Goal: Task Accomplishment & Management: Use online tool/utility

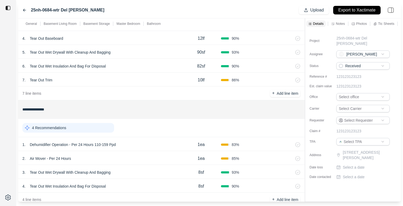
scroll to position [390, 0]
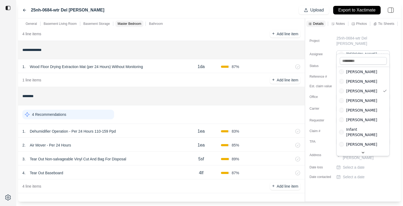
click at [359, 47] on html "**********" at bounding box center [201, 103] width 403 height 206
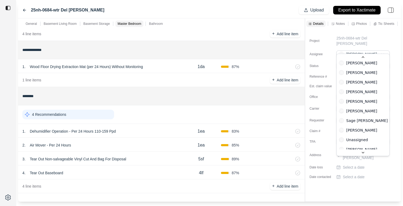
scroll to position [92, 0]
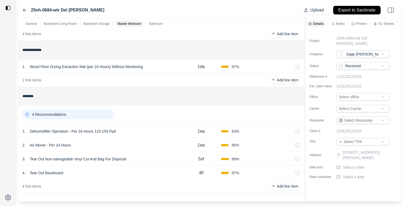
click at [368, 51] on html "**********" at bounding box center [201, 103] width 403 height 206
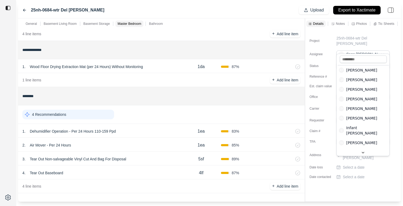
scroll to position [0, 0]
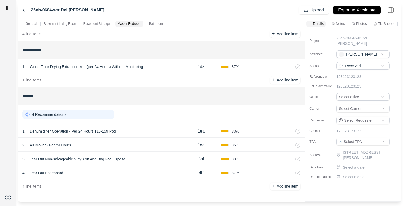
click at [308, 32] on div "Project 25nh-0684-wtr Del [PERSON_NAME] DE [PERSON_NAME] Status Received Refere…" at bounding box center [353, 105] width 96 height 152
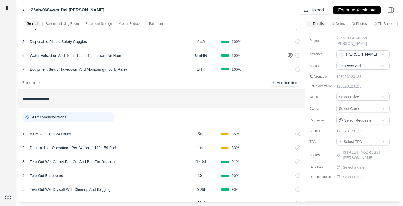
scroll to position [157, 0]
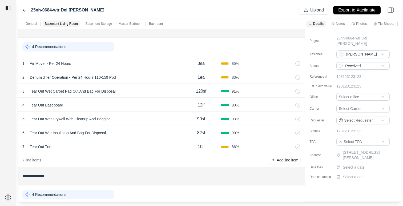
click at [149, 62] on div "1 . Air Mover - Per 24 Hours" at bounding box center [101, 63] width 159 height 7
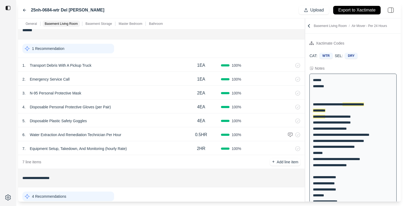
scroll to position [0, 0]
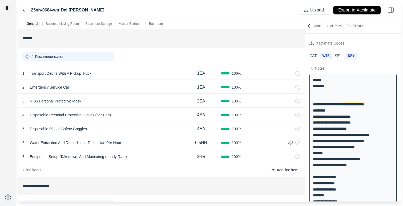
click at [151, 102] on div "3 . N-95 Personal Protective Mask" at bounding box center [101, 100] width 159 height 7
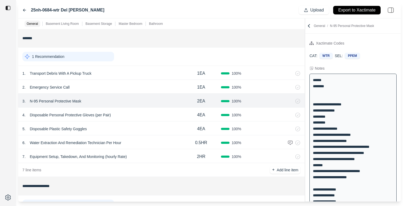
click at [165, 133] on div "5 . Disposable Plastic Safety Goggles 4EA 100 %" at bounding box center [161, 128] width 286 height 14
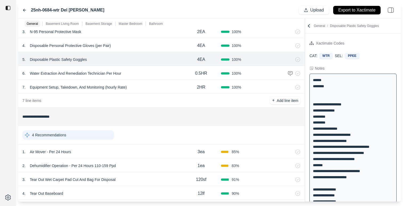
scroll to position [79, 0]
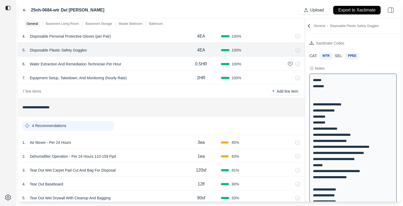
click at [160, 144] on div "1 . Air Mover - Per 24 Hours" at bounding box center [101, 142] width 159 height 7
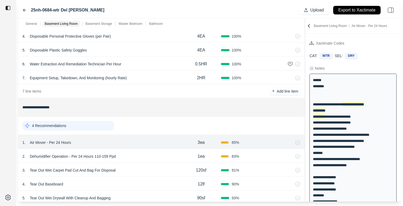
click at [159, 155] on div "2 . Dehumidifier Operation - Per 24 Hours 110-159 Ppd" at bounding box center [101, 155] width 159 height 7
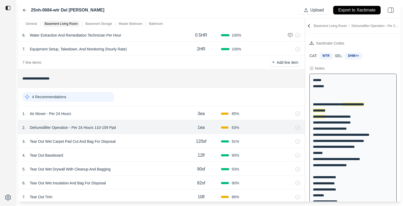
scroll to position [110, 0]
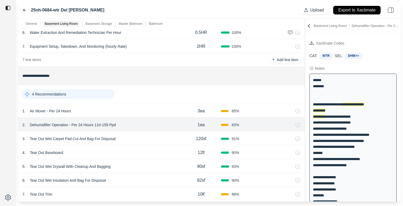
click at [161, 134] on div "3 . Tear Out Wet Carpet Pad Cut And Bag For Disposal 120sf 91 %" at bounding box center [161, 138] width 286 height 14
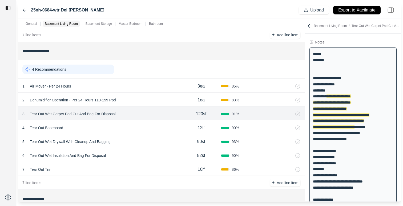
scroll to position [139, 0]
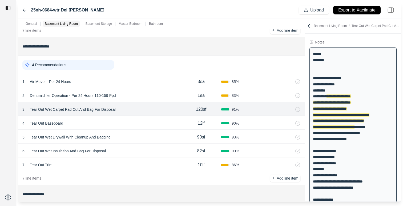
click at [148, 120] on div "4 . Tear Out Baseboard" at bounding box center [101, 122] width 159 height 7
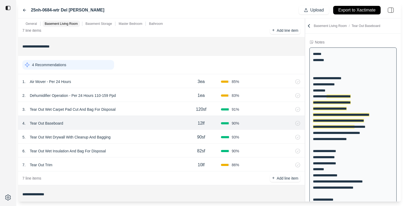
click at [147, 129] on div "4 . Tear Out Baseboard 12lf 90 %" at bounding box center [161, 123] width 286 height 14
click at [147, 141] on div "5 . Tear Out Wet Drywall With Cleanup And Bagging 90sf 93 %" at bounding box center [161, 136] width 286 height 14
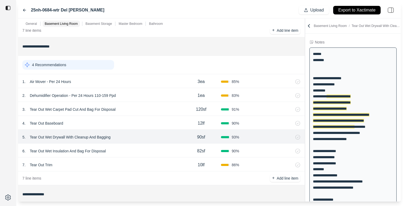
click at [145, 156] on div "6 . Tear Out Wet Insulation And Bag For Disposal 82sf 90 %" at bounding box center [161, 150] width 286 height 14
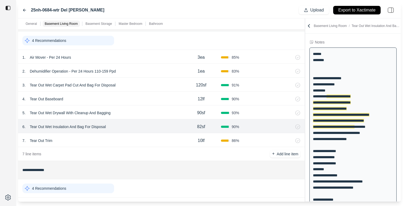
scroll to position [173, 0]
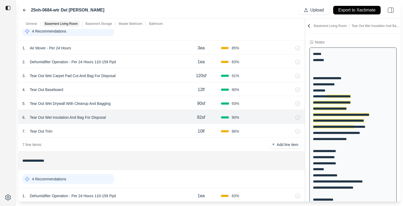
click at [157, 136] on div "7 . Tear Out Trim 10lf 86 %" at bounding box center [161, 131] width 286 height 14
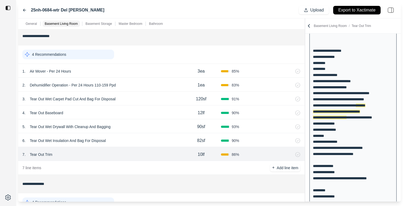
scroll to position [148, 0]
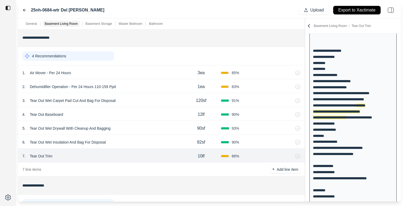
click at [144, 143] on div "6 . Tear Out Wet Insulation And Bag For Disposal" at bounding box center [101, 141] width 159 height 7
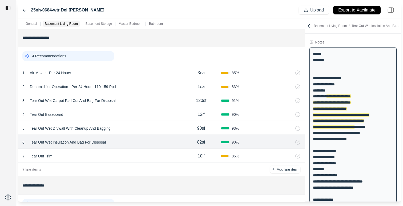
click at [140, 157] on div "7 . Tear Out Trim" at bounding box center [101, 155] width 159 height 7
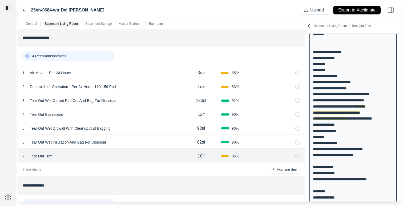
scroll to position [54, 0]
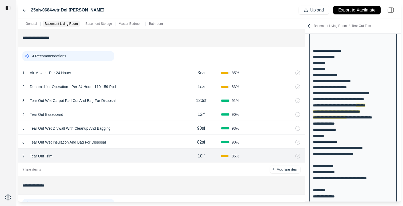
click at [143, 138] on div "6 . Tear Out Wet Insulation And Bag For Disposal" at bounding box center [101, 141] width 159 height 7
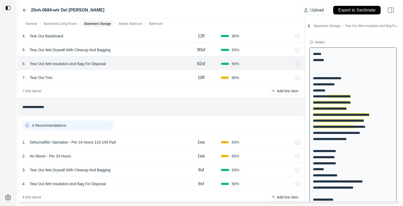
scroll to position [158, 0]
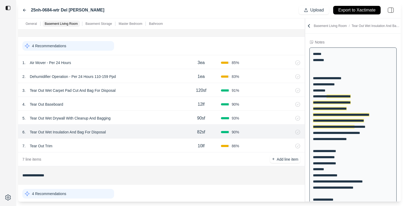
click at [143, 147] on div "7 . Tear Out Trim" at bounding box center [101, 145] width 159 height 7
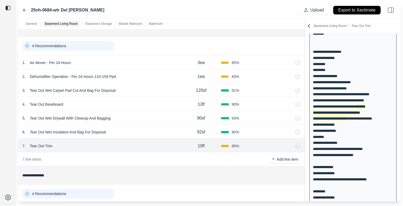
scroll to position [54, 0]
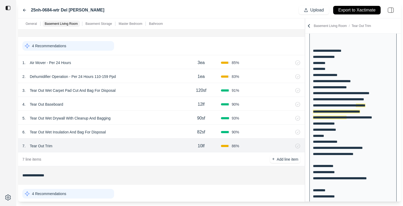
click at [201, 147] on p "10lf" at bounding box center [201, 146] width 7 height 6
click at [201, 147] on input "****" at bounding box center [201, 145] width 19 height 6
click at [198, 146] on input "****" at bounding box center [201, 145] width 19 height 6
drag, startPoint x: 199, startPoint y: 147, endPoint x: 195, endPoint y: 147, distance: 4.0
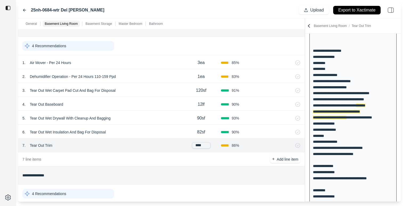
click at [195, 147] on input "****" at bounding box center [201, 145] width 19 height 6
type input "****"
click at [183, 159] on div "7 line items + Add line item" at bounding box center [161, 159] width 286 height 14
click at [299, 146] on icon at bounding box center [297, 145] width 5 height 5
click at [170, 135] on div "6 . Tear Out Wet Insulation And Bag For Disposal" at bounding box center [101, 131] width 159 height 7
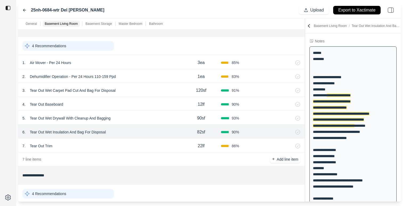
scroll to position [26, 0]
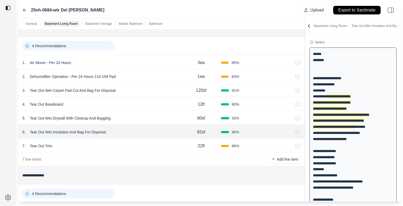
click at [171, 119] on div "5 . Tear Out Wet Drywall With Cleanup And Bagging" at bounding box center [101, 117] width 159 height 7
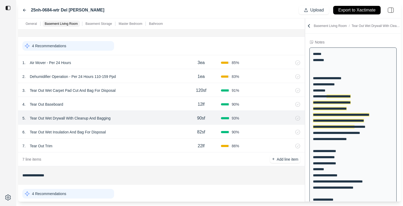
click at [172, 106] on div "4 . Tear Out Baseboard" at bounding box center [101, 103] width 159 height 7
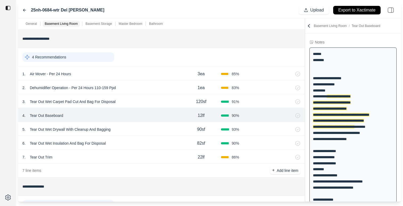
scroll to position [146, 0]
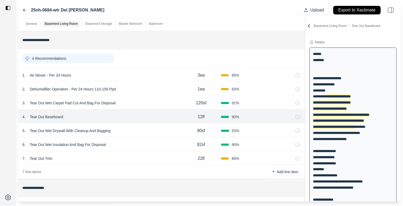
click at [166, 99] on div "3 . Tear Out Wet Carpet Pad Cut And Bag For Disposal" at bounding box center [101, 102] width 159 height 7
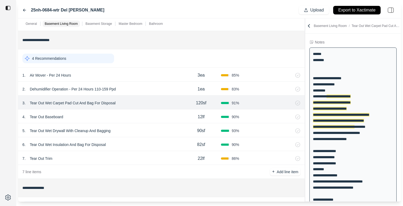
click at [166, 86] on div "2 . Dehumidifier Operation - Per 24 Hours 110-159 Ppd" at bounding box center [101, 88] width 159 height 7
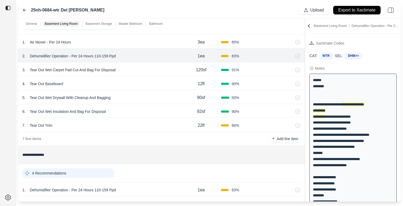
scroll to position [184, 0]
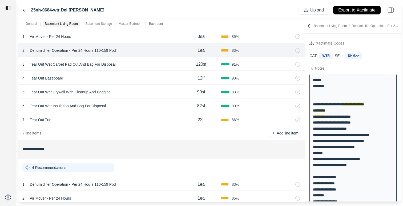
click at [144, 91] on div "5 . Tear Out Wet Drywall With Cleanup And Bagging" at bounding box center [101, 91] width 159 height 7
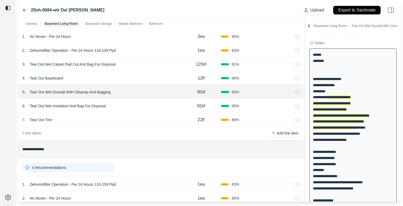
scroll to position [26, 0]
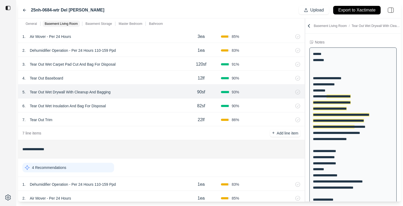
click at [143, 101] on div "6 . Tear Out Wet Insulation And Bag For Disposal 82sf 90 %" at bounding box center [161, 105] width 286 height 14
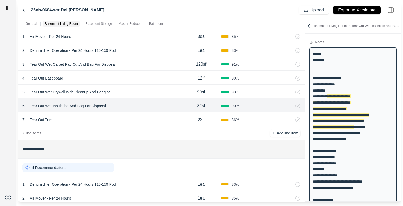
click at [166, 82] on div "4 . Tear Out Baseboard 12lf 90 %" at bounding box center [161, 78] width 286 height 14
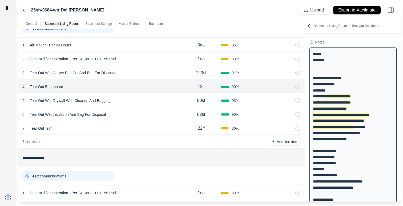
scroll to position [171, 0]
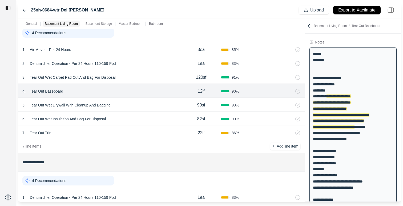
click at [157, 77] on div "3 . Tear Out Wet Carpet Pad Cut And Bag For Disposal" at bounding box center [101, 77] width 159 height 7
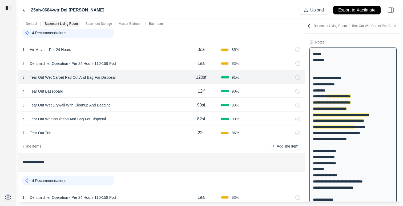
click at [158, 61] on div "2 . Dehumidifier Operation - Per 24 Hours 110-159 Ppd" at bounding box center [101, 63] width 159 height 7
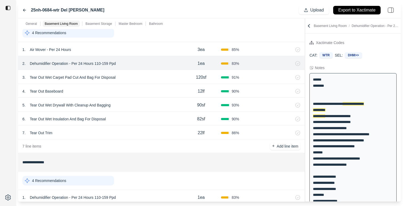
scroll to position [0, 0]
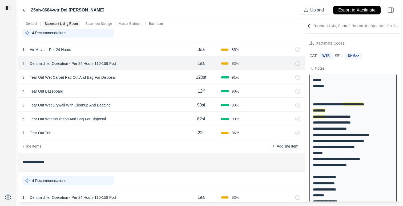
click at [149, 79] on div "3 . Tear Out Wet Carpet Pad Cut And Bag For Disposal" at bounding box center [101, 77] width 159 height 7
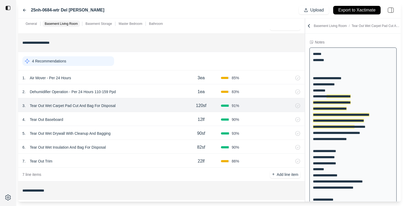
scroll to position [142, 0]
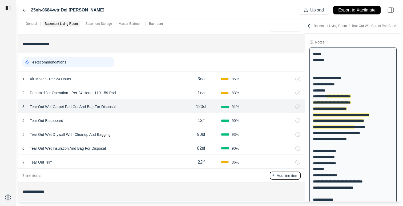
click at [293, 176] on p "Add line item" at bounding box center [288, 175] width 22 height 5
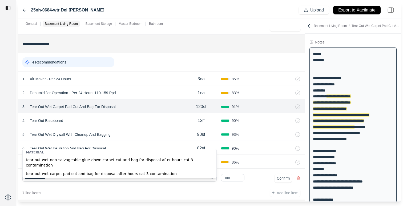
click at [116, 160] on div "tear out wet non-salvageable glue-down carpet cut and bag for disposal after ho…" at bounding box center [120, 162] width 194 height 14
type input "**********"
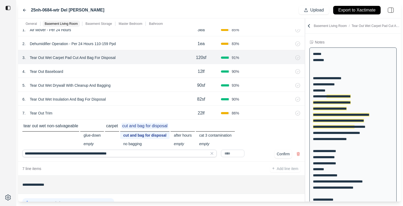
scroll to position [205, 0]
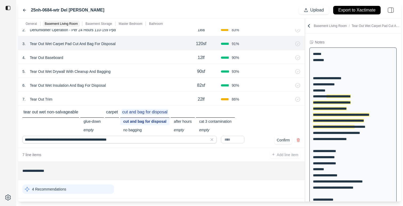
click at [232, 140] on input "text" at bounding box center [232, 139] width 23 height 7
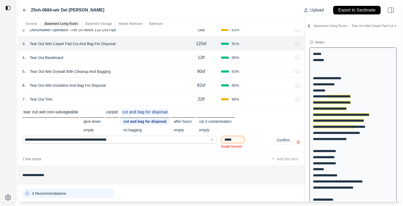
type input "******"
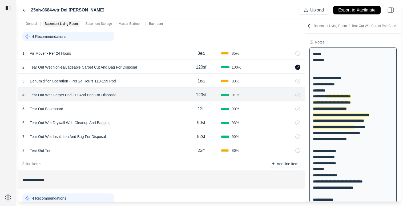
scroll to position [165, 0]
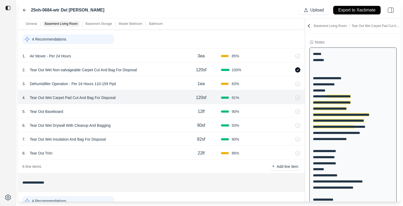
click at [298, 70] on icon at bounding box center [297, 69] width 5 height 5
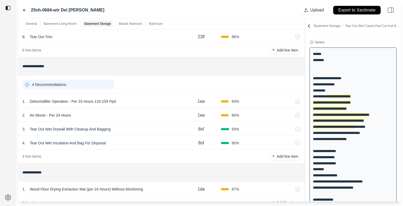
scroll to position [282, 0]
click at [173, 100] on div "1 . Dehumidifier Operation - Per 24 Hours 110-159 Ppd" at bounding box center [101, 100] width 159 height 7
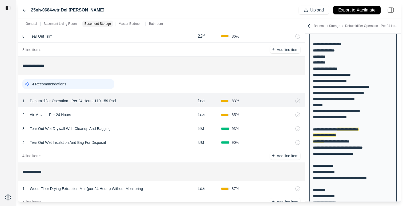
click at [173, 100] on div "1 . Dehumidifier Operation - Per 24 Hours 110-159 Ppd" at bounding box center [101, 100] width 159 height 7
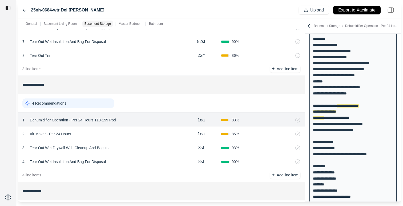
scroll to position [264, 0]
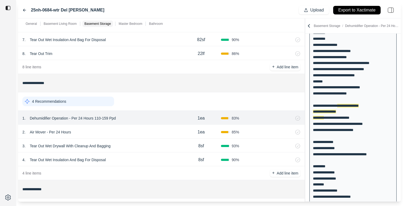
click at [160, 147] on div "3 . Tear Out Wet Drywall With Cleanup And Bagging" at bounding box center [101, 145] width 159 height 7
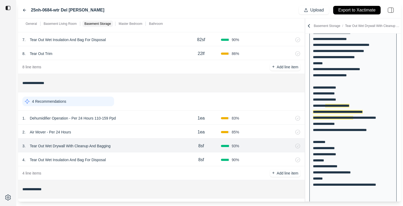
scroll to position [102, 0]
click at [160, 157] on div "4 . Tear Out Wet Insulation And Bag For Disposal" at bounding box center [101, 159] width 159 height 7
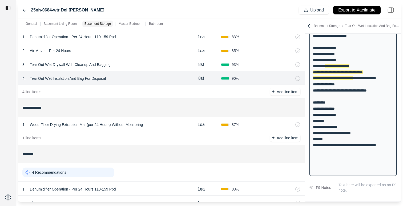
scroll to position [354, 0]
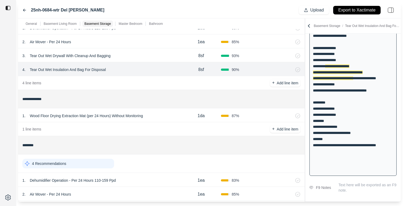
click at [180, 114] on div "1 . Wood Floor Drying Extraction Mat (per 24 Hours) Without Monitoring" at bounding box center [101, 115] width 159 height 7
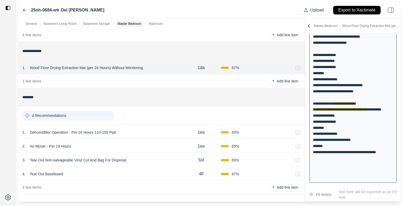
scroll to position [403, 0]
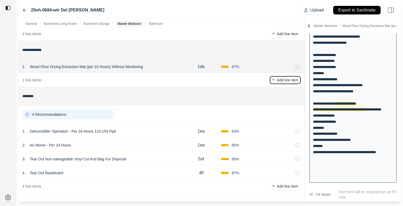
click at [281, 80] on p "Add line item" at bounding box center [288, 79] width 22 height 5
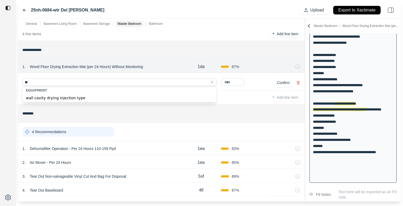
type input "*"
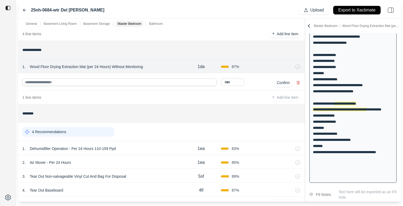
click at [199, 86] on input at bounding box center [119, 81] width 194 height 7
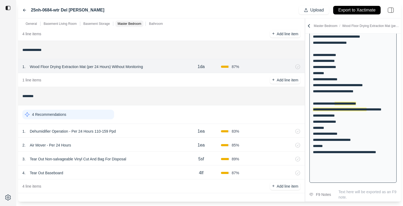
click at [147, 129] on div "1 . Dehumidifier Operation - Per 24 Hours 110-159 Ppd" at bounding box center [101, 130] width 159 height 7
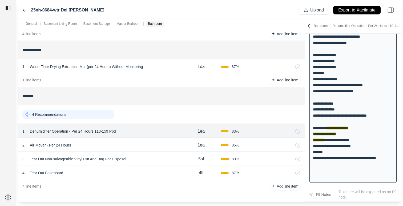
scroll to position [141, 0]
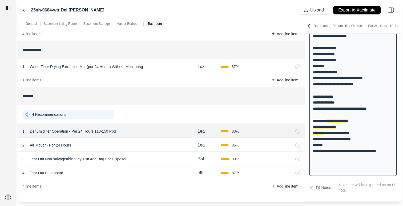
click at [155, 164] on div "3 . Tear Out Non-salvageable Vinyl Cut And Bag For Disposal 5sf 89 %" at bounding box center [161, 158] width 286 height 14
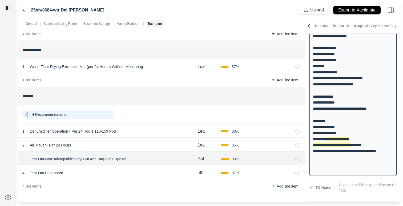
click at [155, 173] on div "4 . Tear Out Baseboard" at bounding box center [101, 172] width 159 height 7
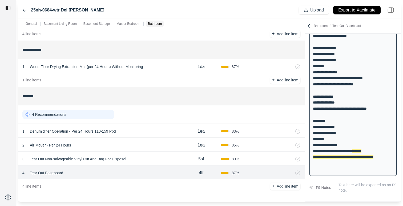
click at [158, 160] on div "3 . Tear Out Non-salvageable Vinyl Cut And Bag For Disposal" at bounding box center [101, 158] width 159 height 7
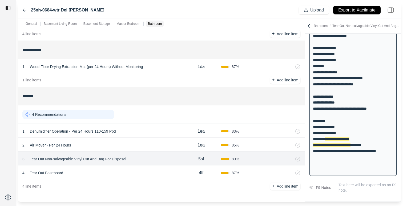
click at [157, 169] on div "4 . Tear Out Baseboard" at bounding box center [101, 172] width 159 height 7
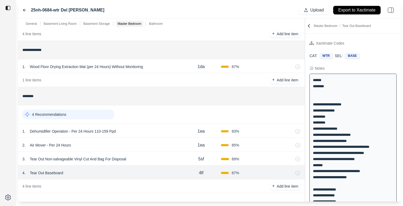
scroll to position [398, 0]
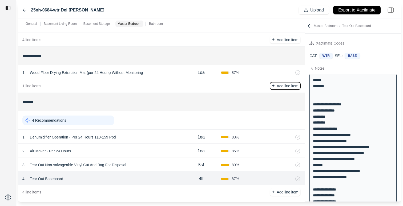
click at [294, 86] on p "Add line item" at bounding box center [288, 85] width 22 height 5
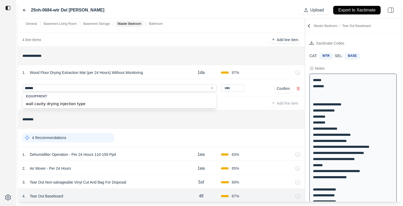
click at [156, 103] on div "wall cavity drying injection type" at bounding box center [120, 103] width 194 height 9
type input "**********"
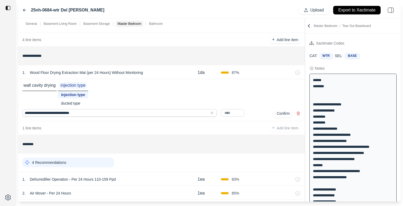
click at [238, 111] on input "text" at bounding box center [232, 112] width 23 height 7
type input "****"
click at [261, 109] on div "**** Confirm" at bounding box center [260, 113] width 79 height 9
click at [280, 117] on button "Confirm" at bounding box center [282, 113] width 17 height 9
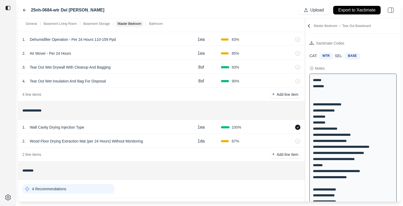
scroll to position [343, 0]
click at [297, 127] on icon at bounding box center [297, 127] width 5 height 5
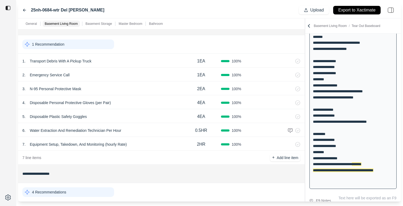
scroll to position [0, 0]
